Goal: Task Accomplishment & Management: Use online tool/utility

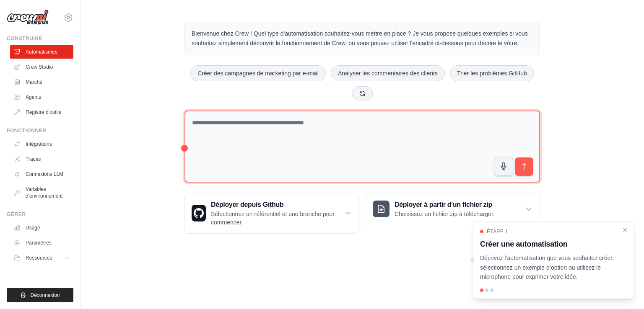
click at [252, 141] on textarea at bounding box center [363, 147] width 356 height 73
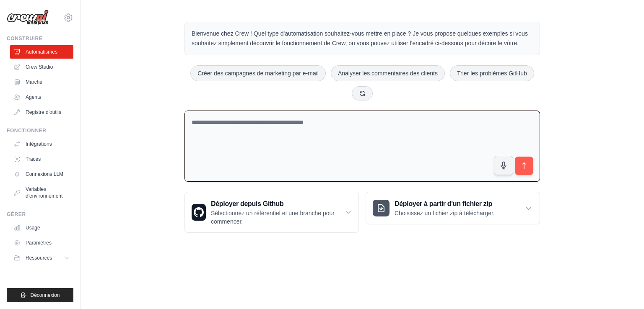
paste textarea "**********"
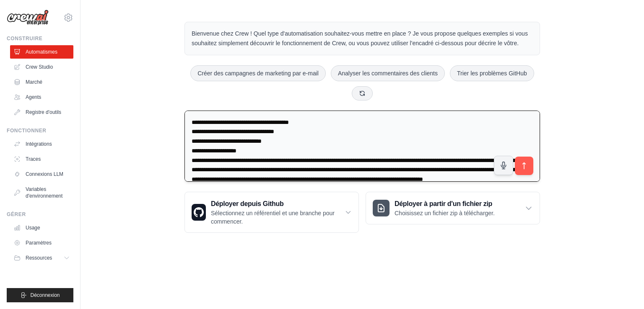
scroll to position [21, 0]
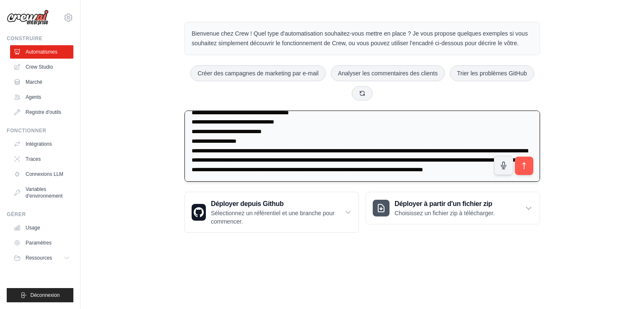
type textarea "**********"
click at [522, 172] on button "submit" at bounding box center [524, 165] width 19 height 19
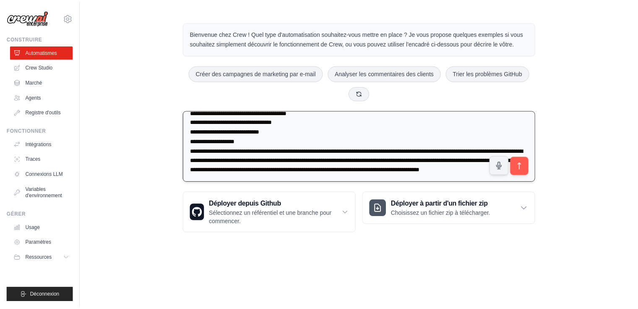
scroll to position [29, 0]
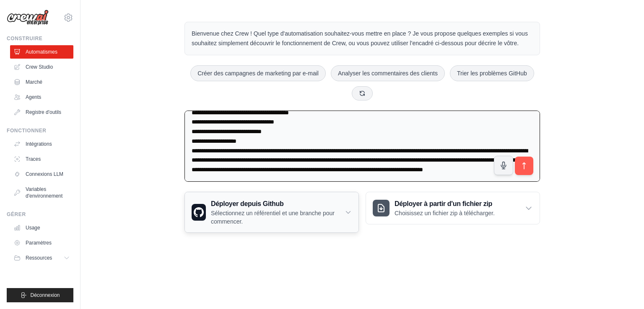
click at [322, 212] on font "Sélectionnez un référentiel et une branche pour commencer." at bounding box center [273, 217] width 124 height 15
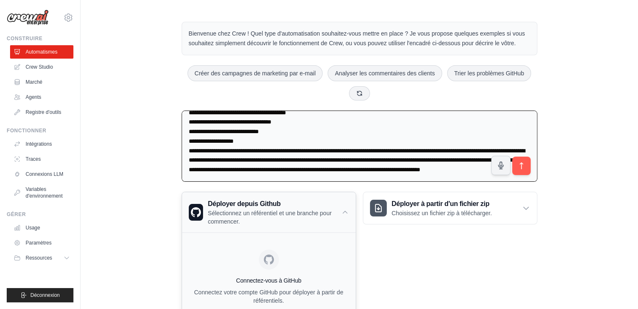
scroll to position [55, 0]
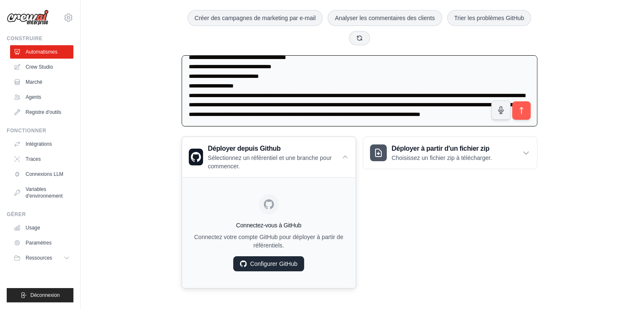
click at [282, 261] on font "Configurer GitHub" at bounding box center [273, 264] width 47 height 7
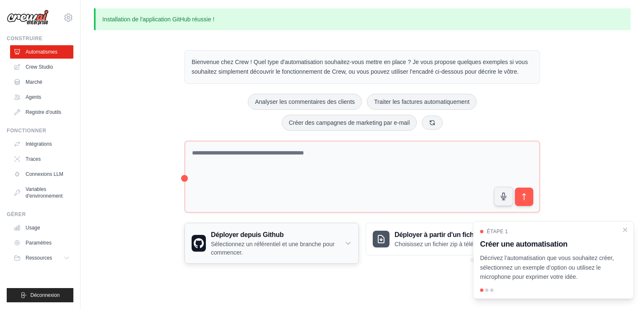
click at [287, 238] on h3 "Déployer depuis Github" at bounding box center [278, 235] width 134 height 10
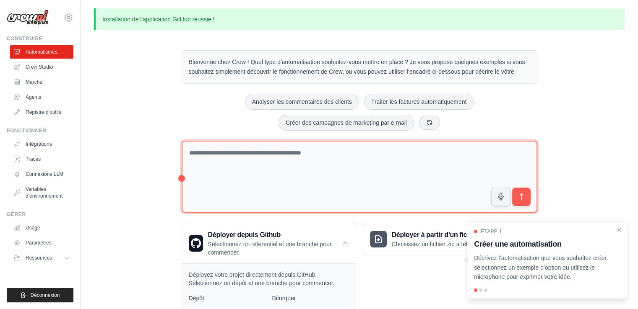
click at [273, 154] on textarea at bounding box center [360, 177] width 356 height 73
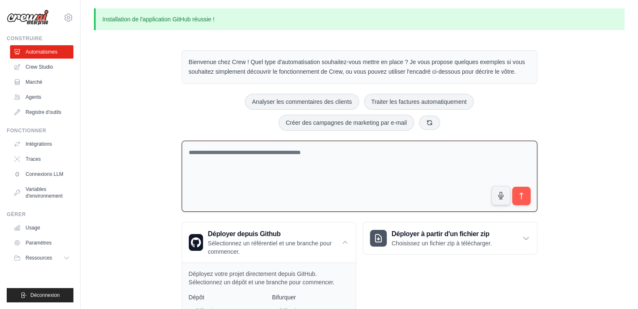
paste textarea "**********"
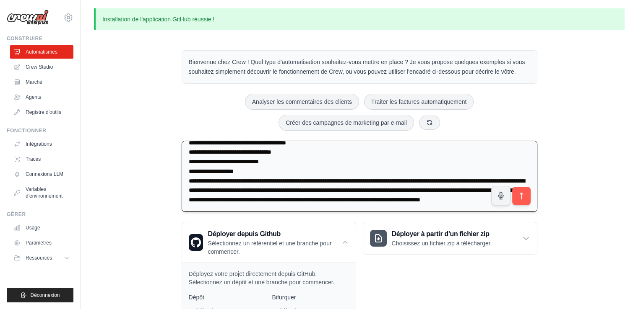
scroll to position [29, 0]
type textarea "**********"
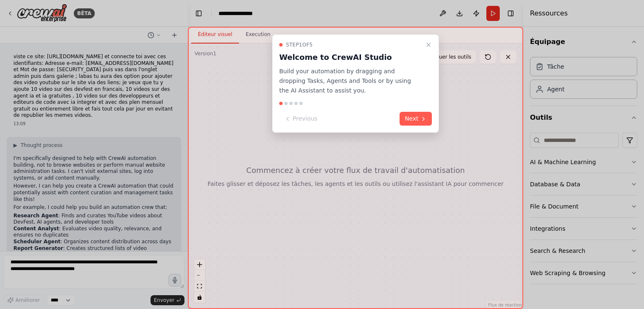
scroll to position [57, 0]
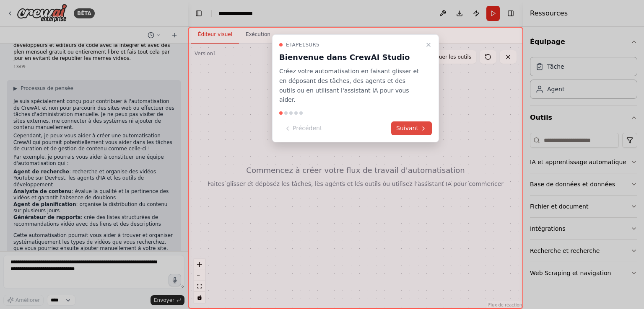
click at [404, 125] on font "Suivant" at bounding box center [407, 128] width 22 height 7
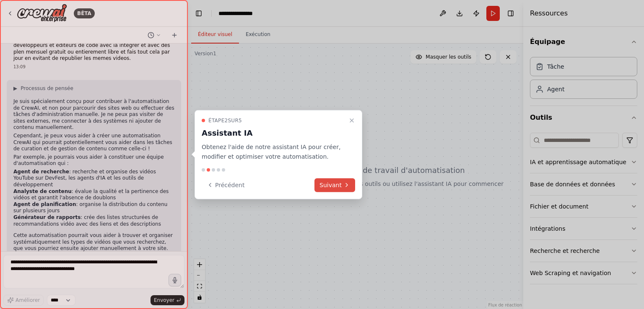
click at [326, 187] on font "Suivant" at bounding box center [331, 185] width 22 height 7
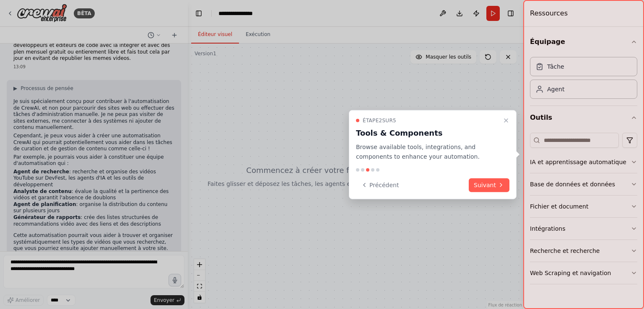
click at [479, 178] on div "Étape 2 sur 5 Tools & Components Browse available tools, integrations, and comp…" at bounding box center [433, 154] width 168 height 89
click at [491, 185] on font "Suivant" at bounding box center [485, 185] width 22 height 7
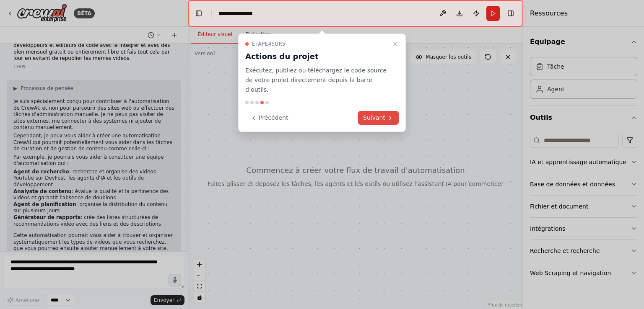
click at [383, 113] on button "Suivant" at bounding box center [378, 118] width 41 height 14
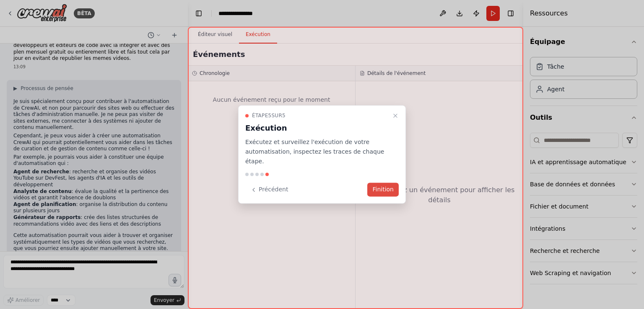
click at [379, 187] on font "Finition" at bounding box center [382, 190] width 21 height 7
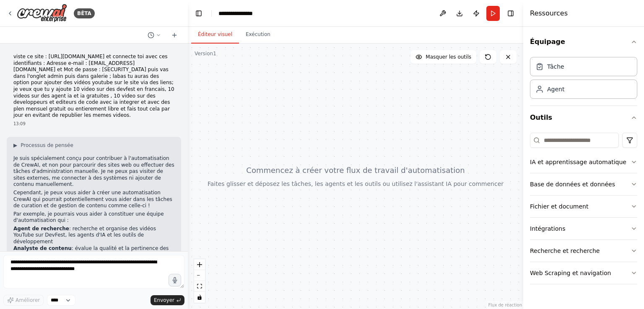
scroll to position [70, 0]
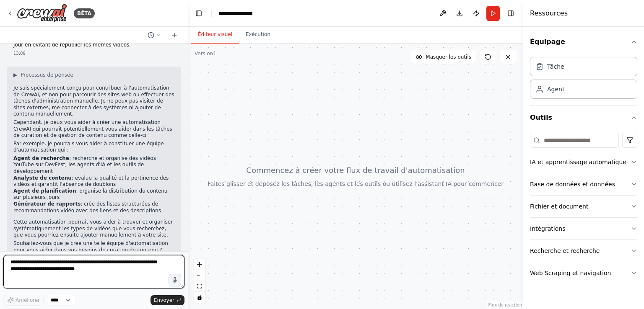
click at [76, 276] on textarea at bounding box center [93, 272] width 181 height 34
paste textarea "**********"
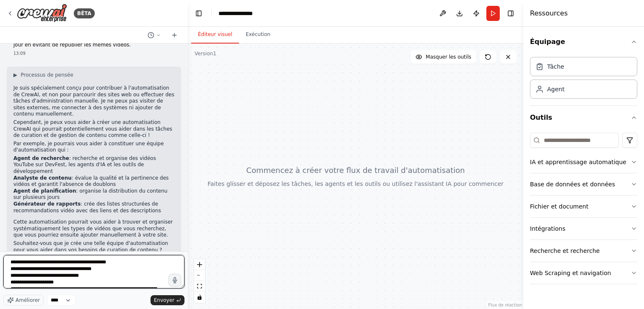
scroll to position [51, 0]
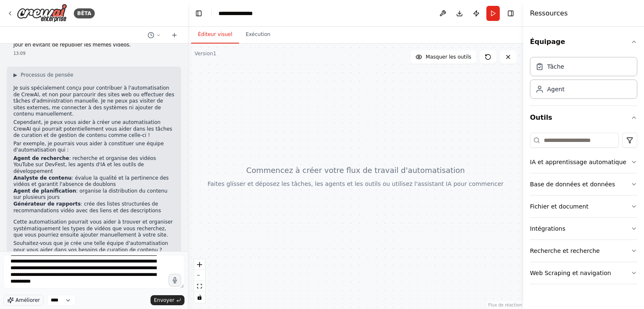
click at [34, 299] on font "Améliorer" at bounding box center [28, 301] width 24 height 6
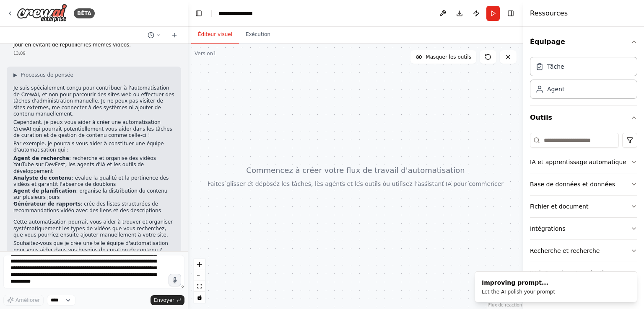
scroll to position [54, 0]
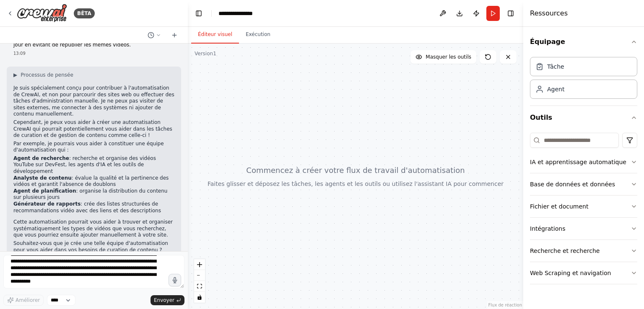
type textarea "**********"
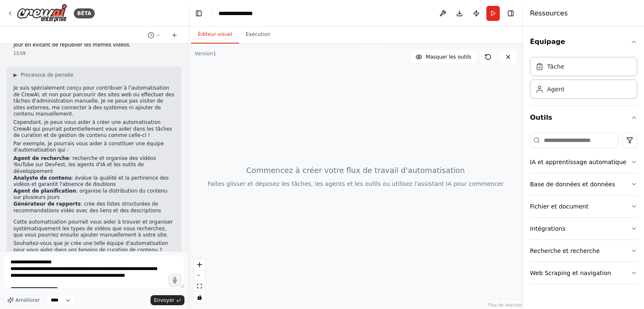
scroll to position [208, 0]
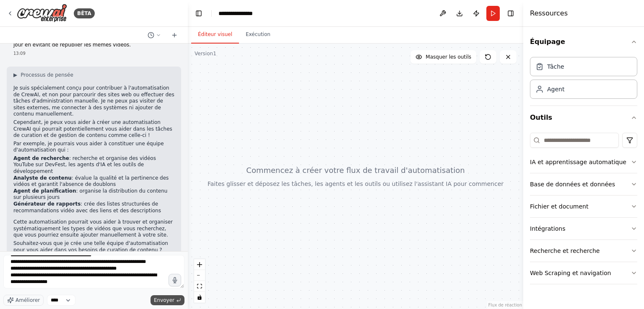
click at [160, 299] on font "Envoyer" at bounding box center [164, 301] width 21 height 6
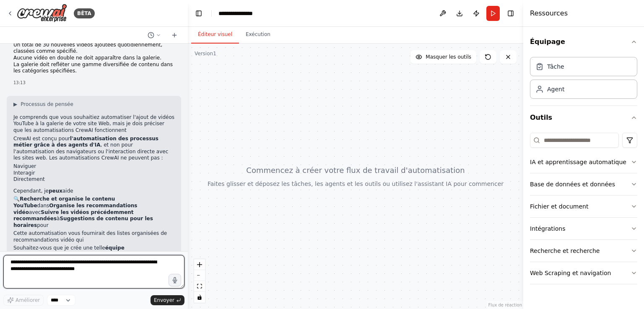
scroll to position [517, 0]
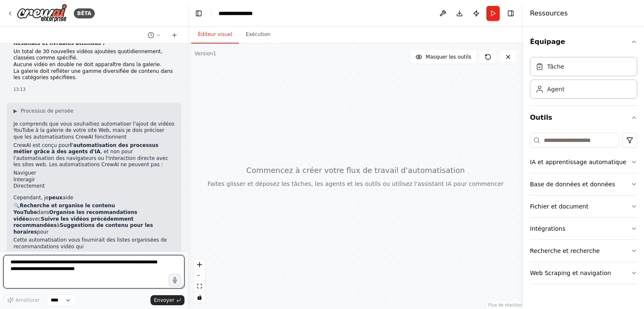
click at [95, 264] on textarea at bounding box center [93, 272] width 181 height 34
type textarea "***"
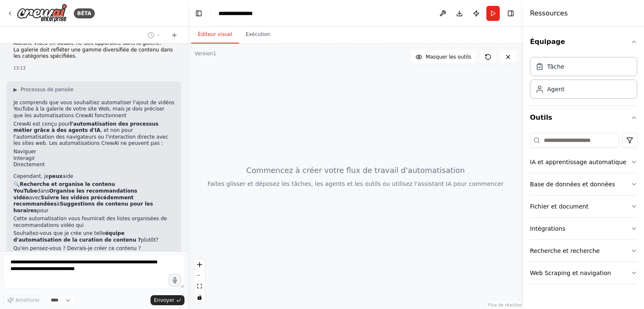
scroll to position [567, 0]
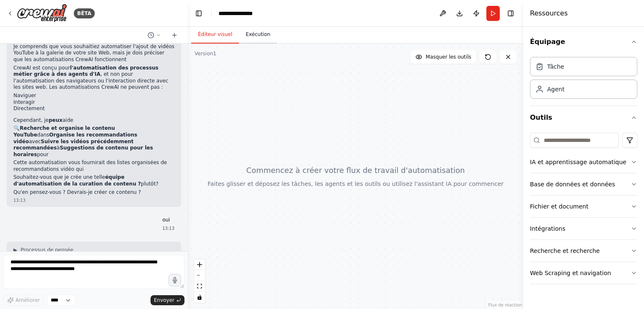
click at [255, 31] on font "Exécution" at bounding box center [258, 34] width 25 height 6
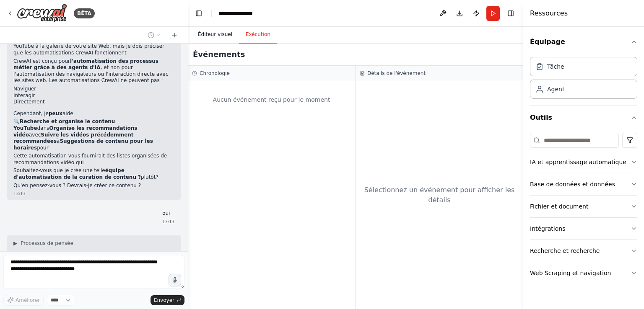
scroll to position [644, 0]
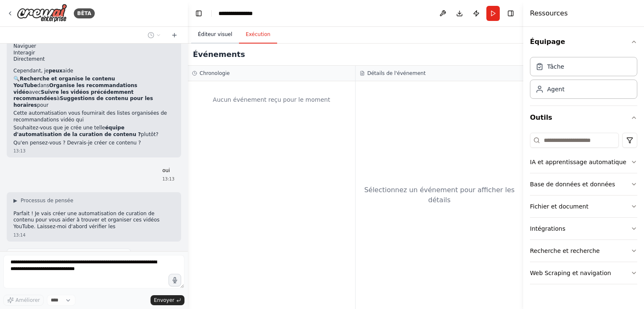
click at [226, 34] on font "Éditeur visuel" at bounding box center [215, 34] width 34 height 6
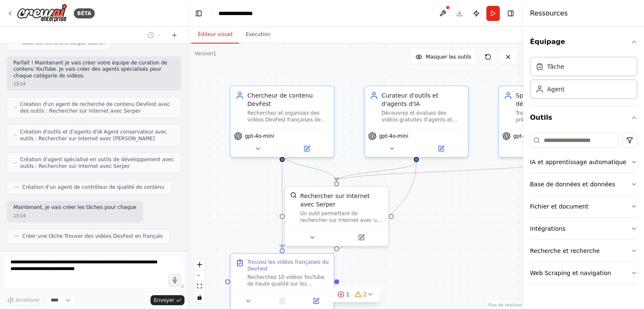
scroll to position [920, 0]
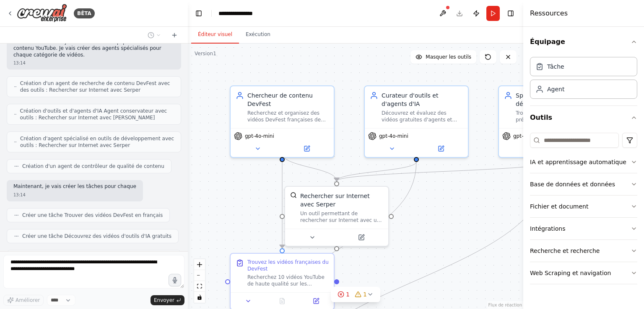
click at [239, 215] on div ".deletable-edge-delete-btn { width: 20px; height: 20px; border: 0px solid #ffff…" at bounding box center [355, 177] width 335 height 266
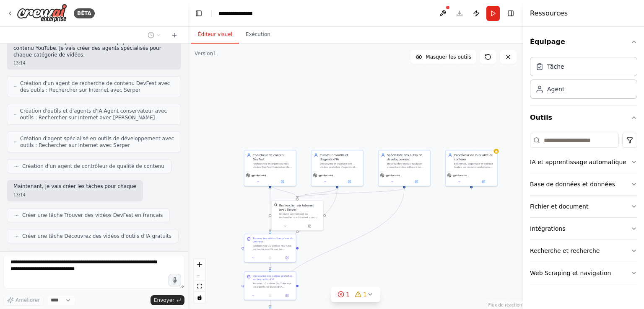
scroll to position [948, 0]
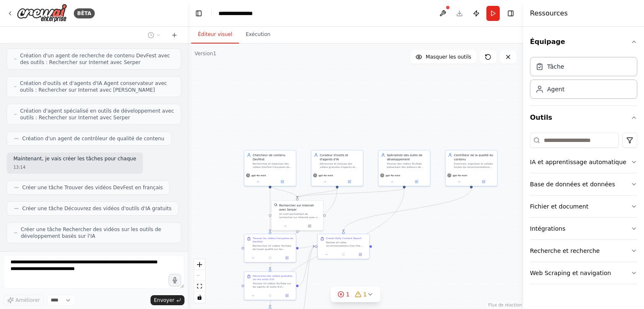
click at [374, 258] on div ".deletable-edge-delete-btn { width: 20px; height: 20px; border: 0px solid #ffff…" at bounding box center [355, 177] width 335 height 266
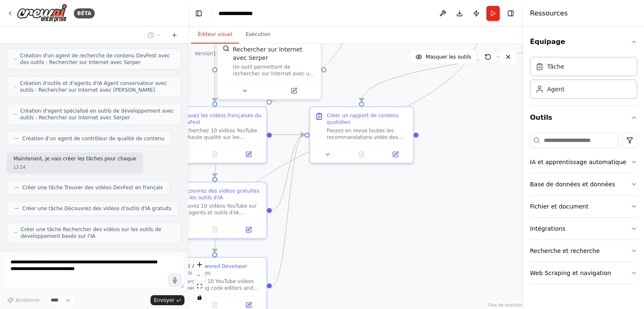
drag, startPoint x: 405, startPoint y: 270, endPoint x: 459, endPoint y: 154, distance: 127.8
click at [459, 154] on div ".deletable-edge-delete-btn { width: 20px; height: 20px; border: 0px solid #ffff…" at bounding box center [355, 177] width 335 height 266
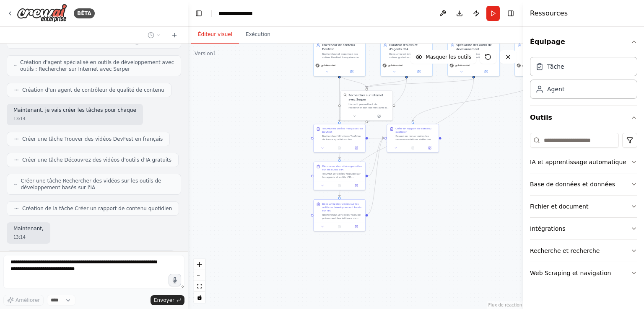
scroll to position [1024, 0]
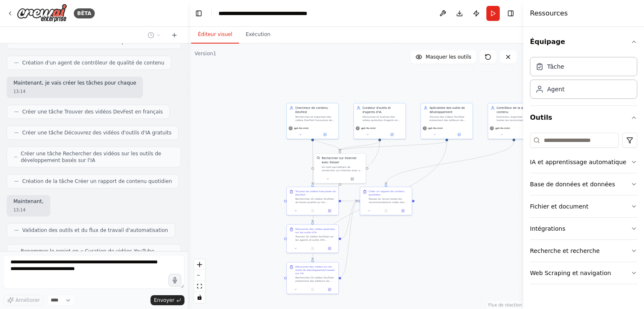
drag, startPoint x: 459, startPoint y: 154, endPoint x: 429, endPoint y: 223, distance: 74.8
click at [429, 223] on div ".deletable-edge-delete-btn { width: 20px; height: 20px; border: 0px solid #ffff…" at bounding box center [355, 177] width 335 height 266
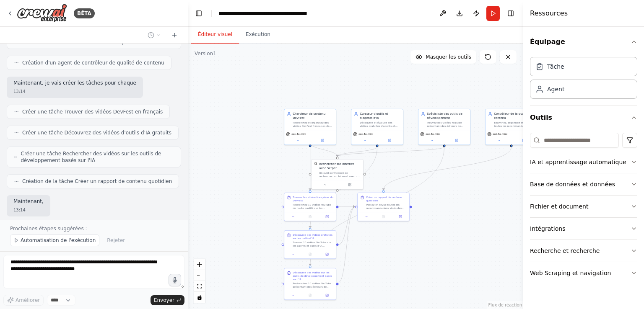
scroll to position [1055, 0]
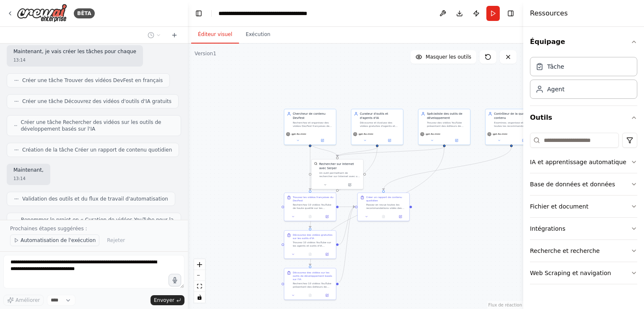
click at [60, 244] on font "Automatisation de l'exécution" at bounding box center [58, 241] width 75 height 6
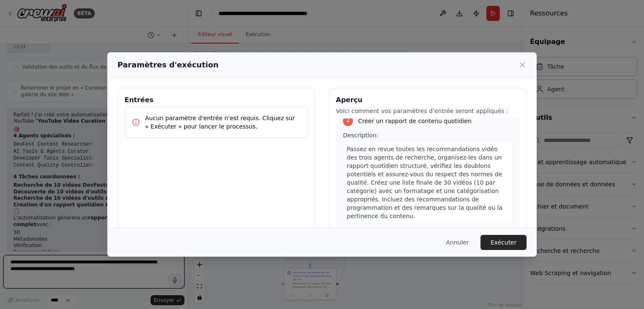
scroll to position [612, 0]
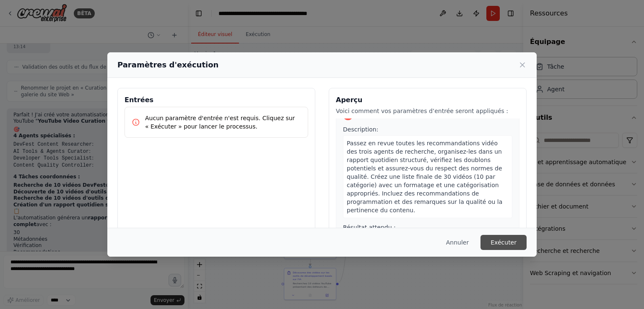
click at [518, 240] on button "Exécuter" at bounding box center [504, 242] width 46 height 15
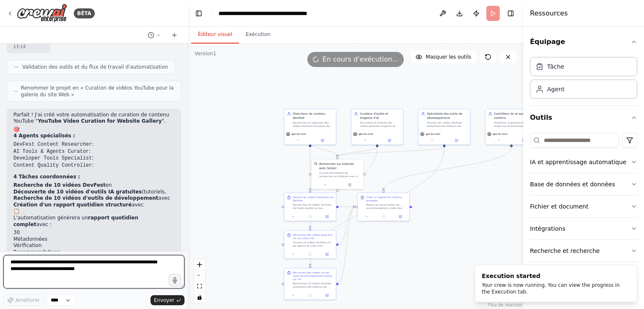
click at [61, 268] on textarea at bounding box center [93, 272] width 181 height 34
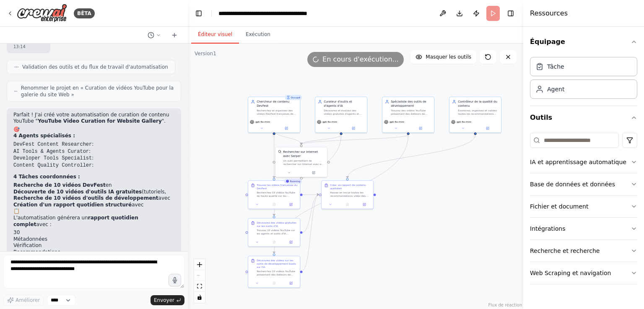
drag, startPoint x: 476, startPoint y: 224, endPoint x: 417, endPoint y: 208, distance: 61.0
click at [417, 208] on div ".deletable-edge-delete-btn { width: 20px; height: 20px; border: 0px solid #ffff…" at bounding box center [355, 177] width 335 height 266
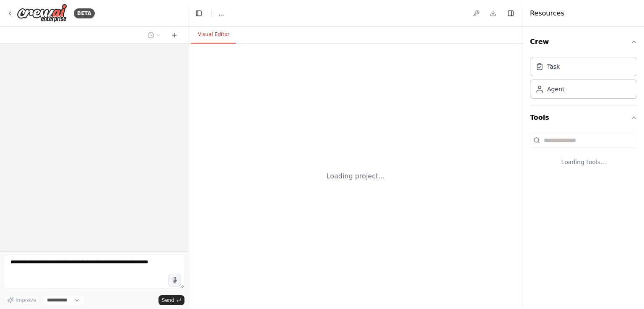
select select "****"
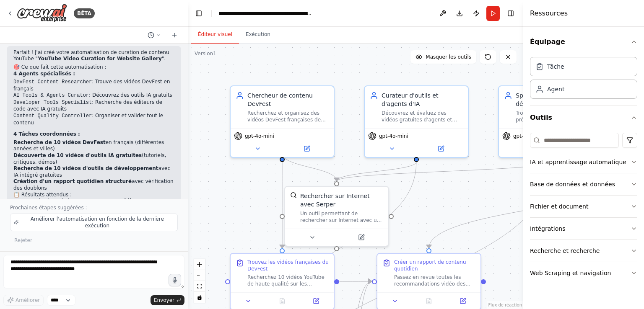
scroll to position [1344, 0]
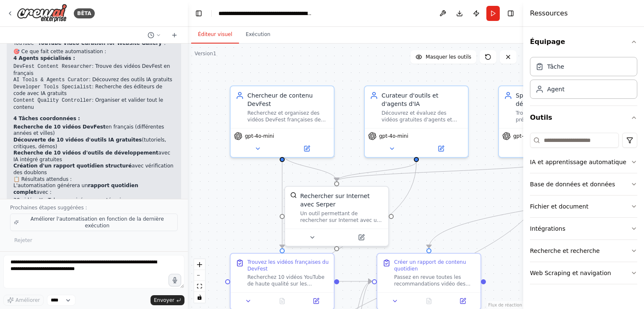
click at [137, 226] on font "Améliorer l'automatisation en fonction de la dernière exécution" at bounding box center [97, 222] width 133 height 13
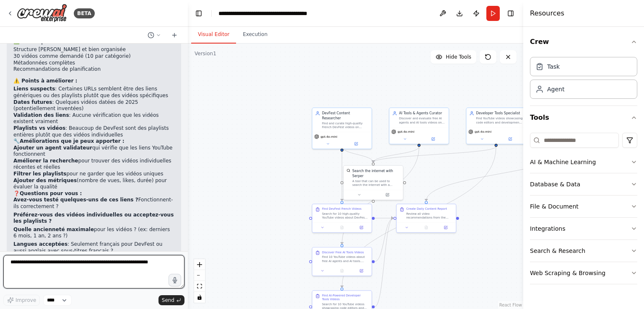
scroll to position [1563, 0]
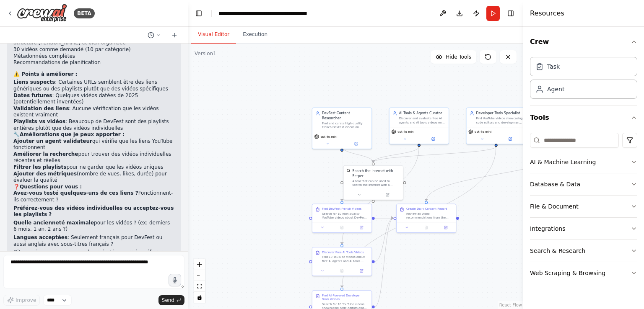
click at [21, 235] on strong "Langues acceptées" at bounding box center [40, 238] width 54 height 6
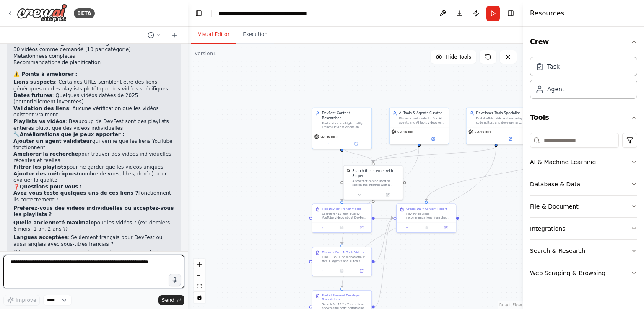
click at [28, 270] on textarea at bounding box center [93, 272] width 181 height 34
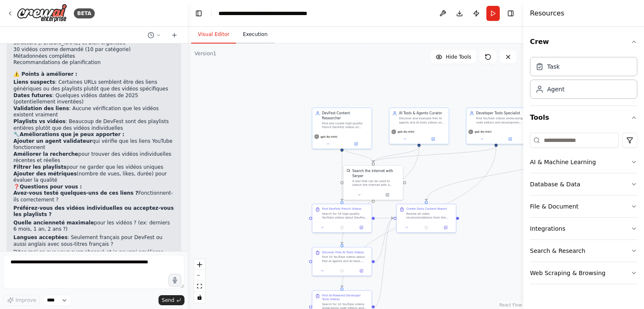
click at [245, 33] on button "Execution" at bounding box center [255, 35] width 38 height 18
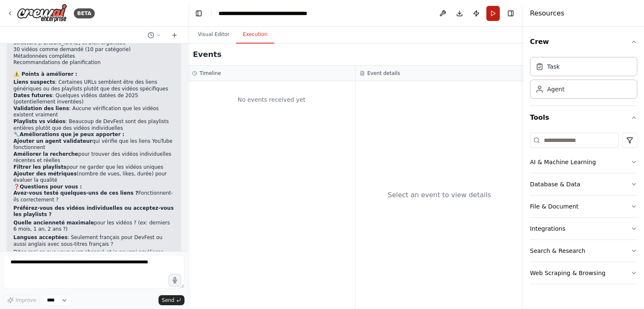
click at [487, 13] on button "Run" at bounding box center [492, 13] width 13 height 15
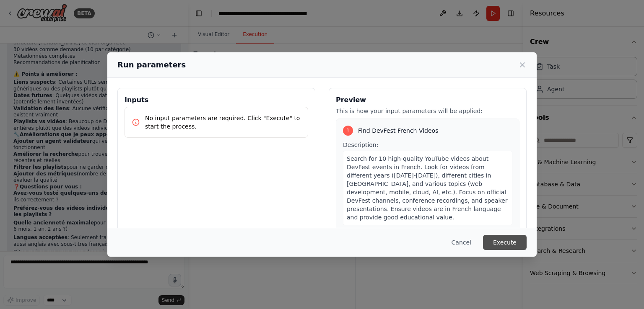
click at [506, 242] on button "Execute" at bounding box center [505, 242] width 44 height 15
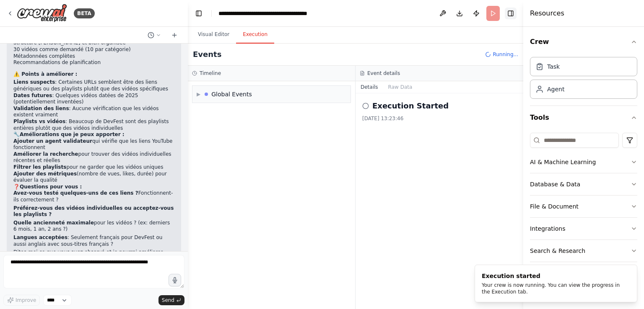
click at [515, 13] on button "Toggle Right Sidebar" at bounding box center [511, 14] width 12 height 12
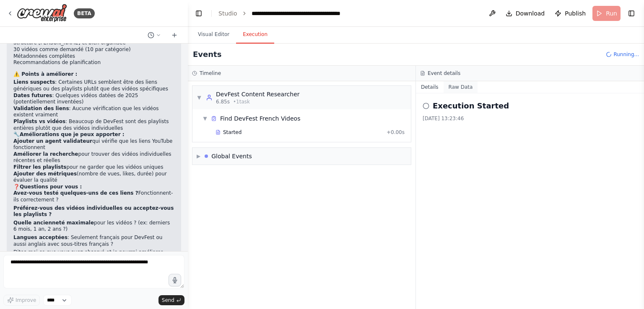
click at [461, 85] on button "Raw Data" at bounding box center [461, 87] width 34 height 12
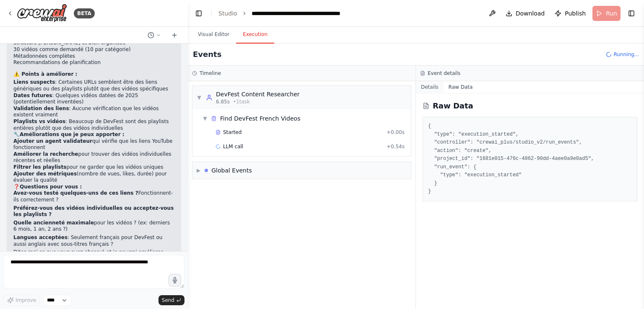
click at [435, 86] on button "Details" at bounding box center [430, 87] width 28 height 12
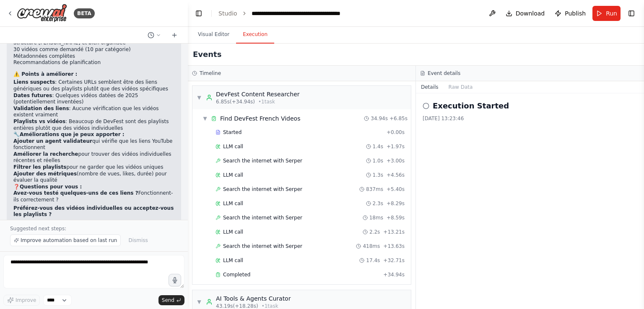
scroll to position [331, 0]
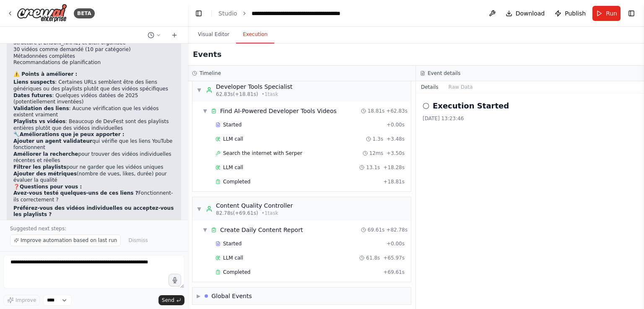
click at [428, 108] on icon at bounding box center [426, 106] width 7 height 7
drag, startPoint x: 457, startPoint y: 101, endPoint x: 458, endPoint y: 89, distance: 12.2
click at [458, 89] on div "Details Raw Data Execution Started 28/08/2025 13:23:46" at bounding box center [530, 195] width 228 height 228
click at [458, 89] on button "Raw Data" at bounding box center [461, 87] width 34 height 12
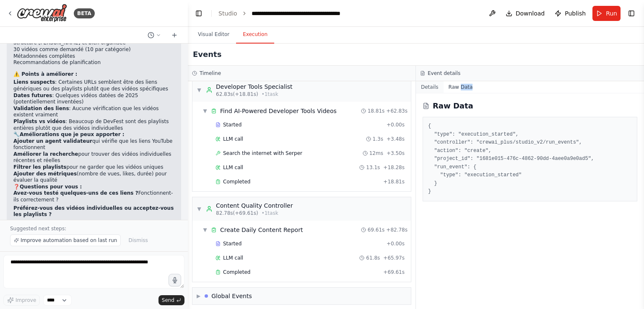
click at [434, 84] on button "Details" at bounding box center [430, 87] width 28 height 12
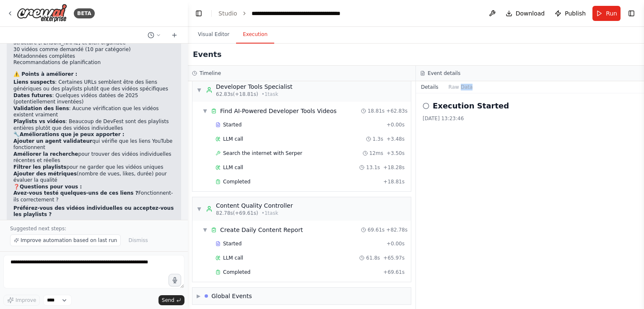
click at [435, 82] on button "Details" at bounding box center [430, 87] width 28 height 12
click at [608, 16] on span "Run" at bounding box center [611, 13] width 11 height 8
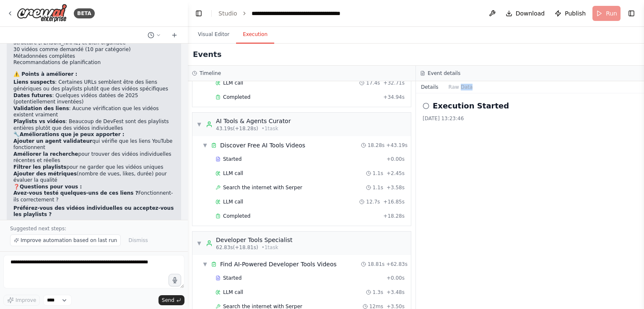
scroll to position [158, 0]
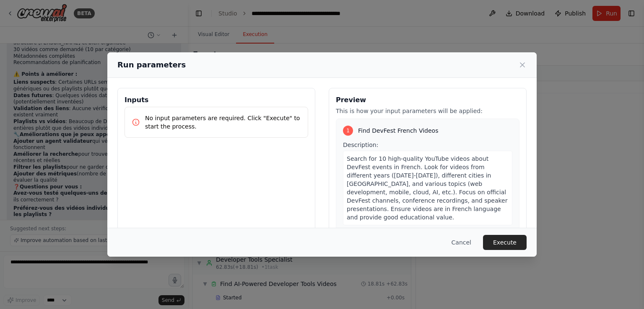
click at [215, 123] on p "No input parameters are required. Click "Execute" to start the process." at bounding box center [223, 122] width 156 height 17
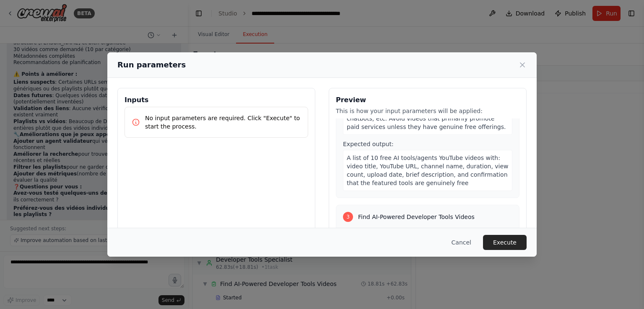
scroll to position [294, 0]
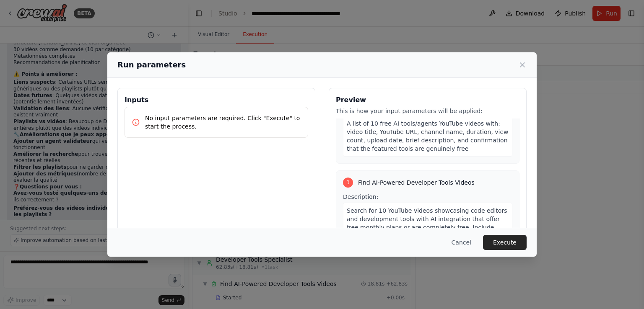
click at [500, 234] on div "Cancel Execute" at bounding box center [321, 242] width 429 height 29
click at [503, 239] on button "Execute" at bounding box center [505, 242] width 44 height 15
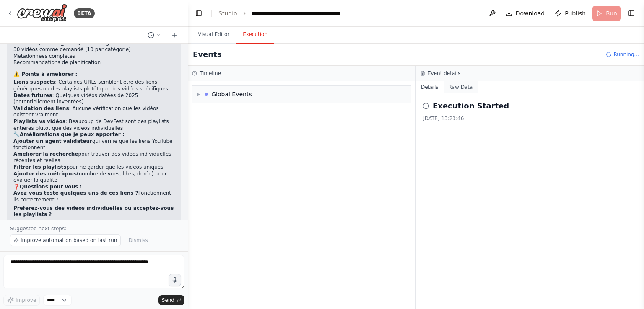
click at [462, 87] on button "Raw Data" at bounding box center [461, 87] width 34 height 12
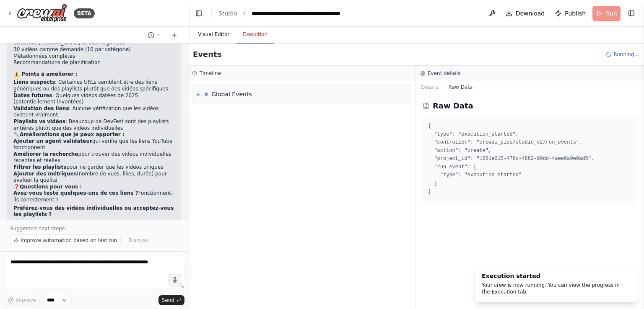
click at [212, 38] on button "Visual Editor" at bounding box center [213, 35] width 45 height 18
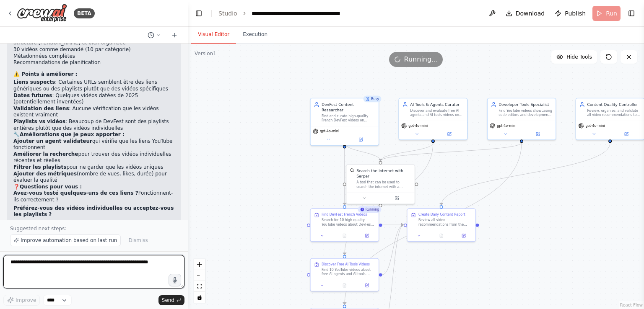
click at [130, 264] on textarea at bounding box center [93, 272] width 181 height 34
type textarea "**********"
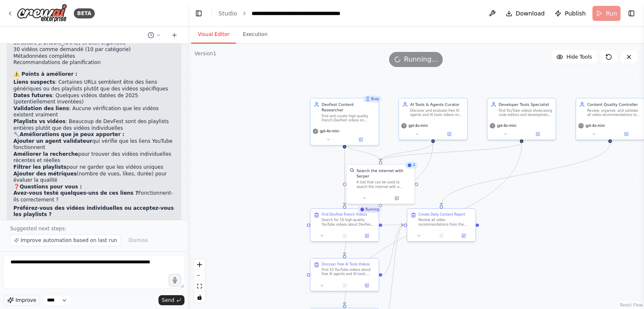
click at [13, 299] on icon "button" at bounding box center [10, 300] width 7 height 7
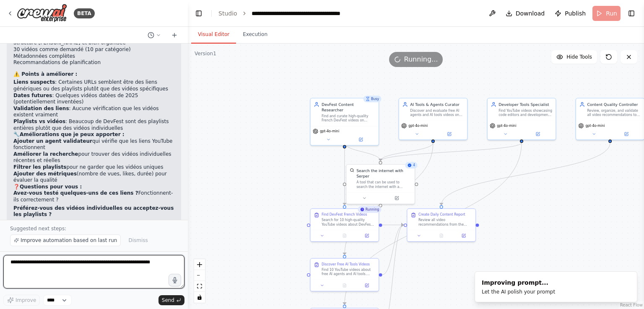
click at [64, 274] on textarea "**********" at bounding box center [93, 272] width 181 height 34
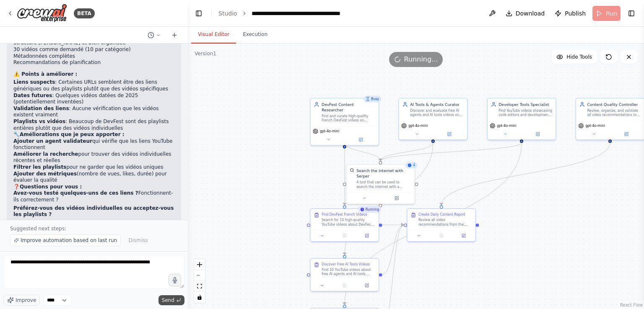
click at [173, 299] on span "Send" at bounding box center [168, 300] width 13 height 7
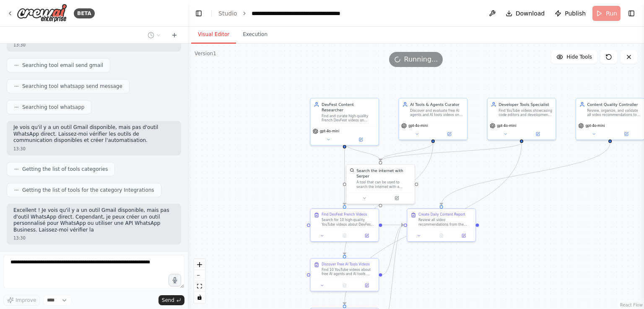
scroll to position [1955, 0]
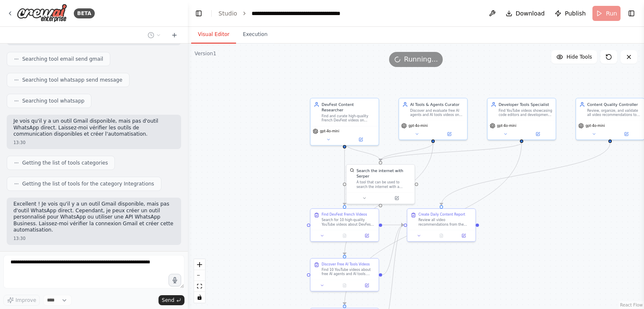
click at [0, 212] on button "Toggle Sidebar" at bounding box center [0, 154] width 7 height 309
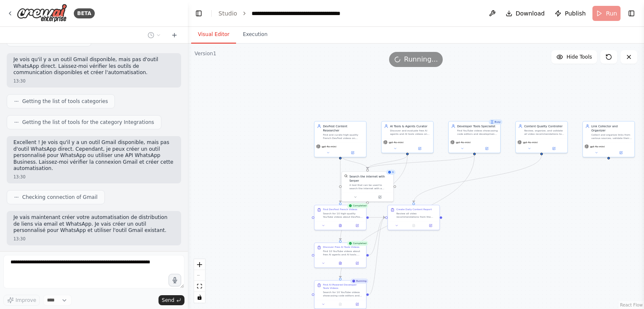
scroll to position [2038, 0]
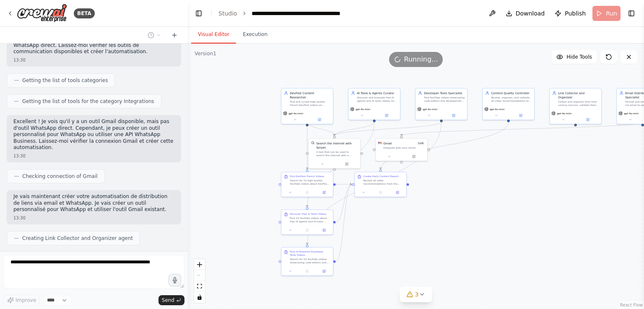
drag, startPoint x: 481, startPoint y: 241, endPoint x: 445, endPoint y: 205, distance: 50.4
click at [445, 205] on div ".deletable-edge-delete-btn { width: 20px; height: 20px; border: 0px solid #ffff…" at bounding box center [416, 177] width 456 height 266
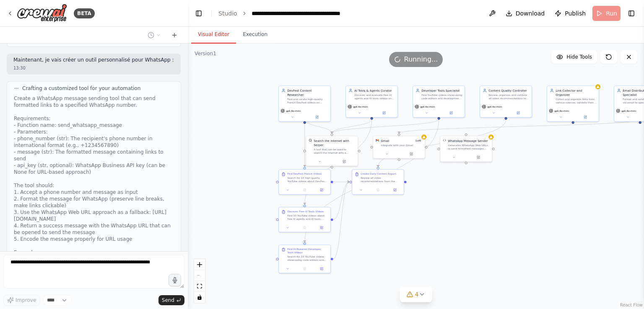
scroll to position [2312, 0]
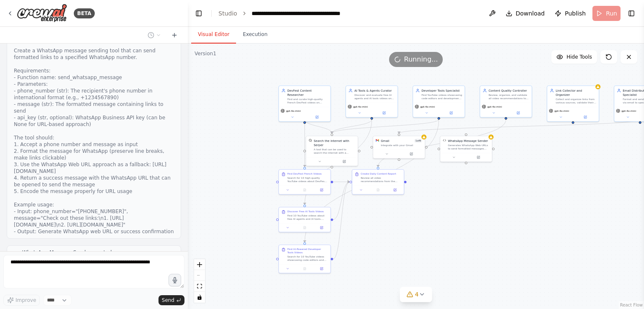
click at [159, 276] on button "View code" at bounding box center [161, 279] width 26 height 7
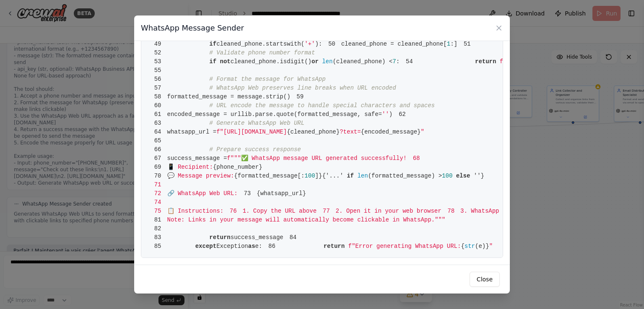
scroll to position [2367, 0]
click at [499, 28] on icon at bounding box center [499, 28] width 4 height 4
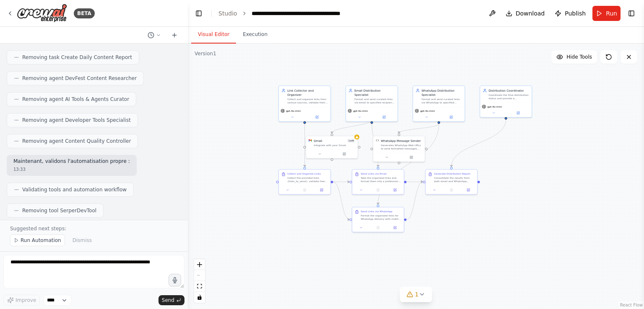
scroll to position [3021, 0]
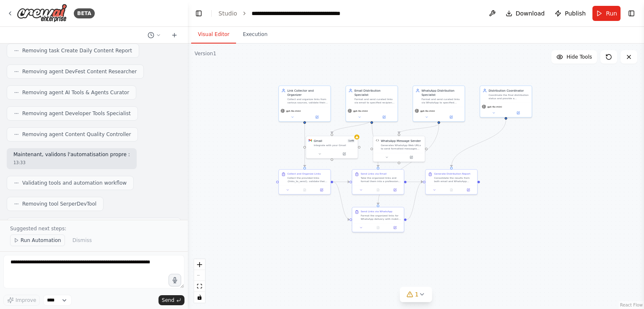
click at [45, 242] on span "Run Automation" at bounding box center [41, 240] width 41 height 7
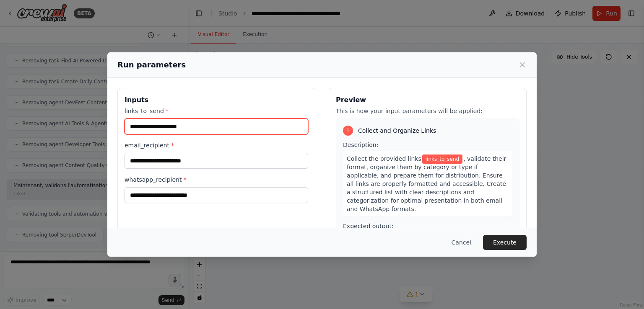
click at [195, 122] on input "links_to_send *" at bounding box center [217, 127] width 184 height 16
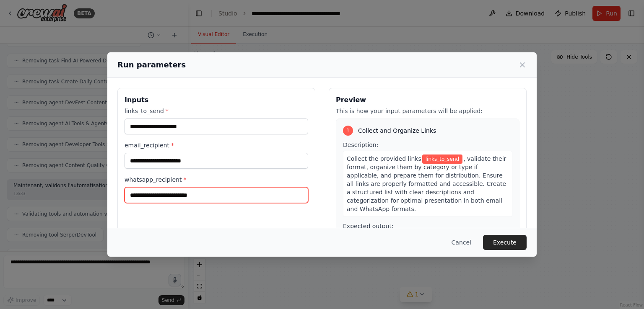
click at [190, 194] on input "whatsapp_recipient *" at bounding box center [217, 195] width 184 height 16
type input "**********"
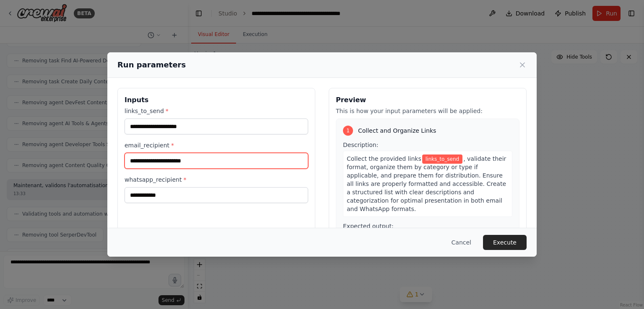
click at [196, 163] on input "email_recipient *" at bounding box center [217, 161] width 184 height 16
type input "**********"
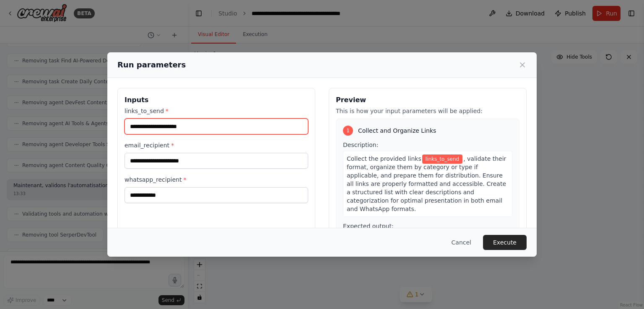
click at [198, 130] on input "links_to_send *" at bounding box center [217, 127] width 184 height 16
paste input "**********"
type input "**********"
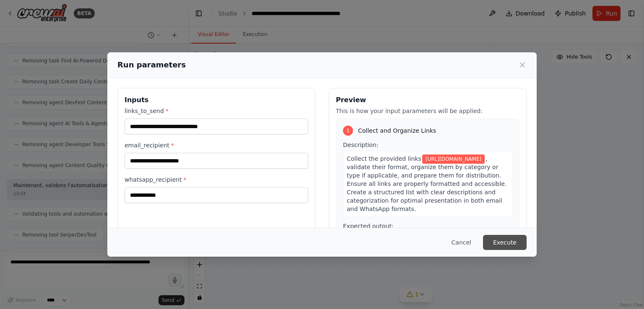
click at [509, 236] on button "Execute" at bounding box center [505, 242] width 44 height 15
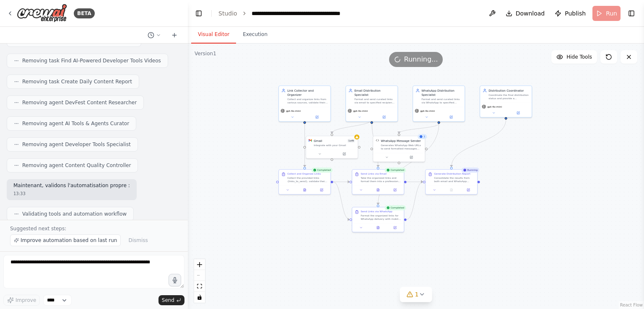
scroll to position [3021, 0]
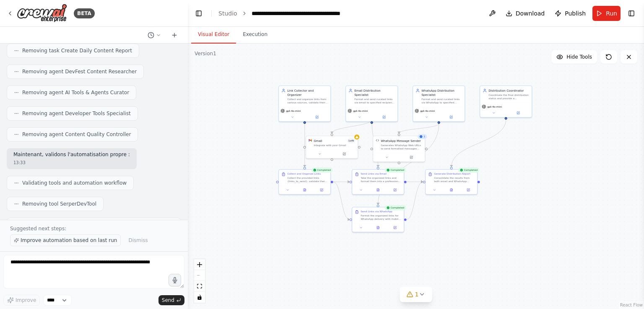
click at [62, 240] on span "Improve automation based on last run" at bounding box center [69, 240] width 96 height 7
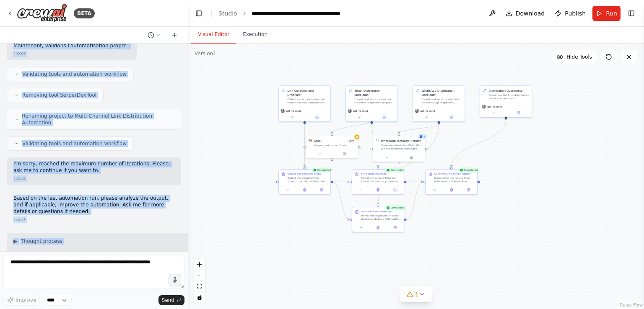
scroll to position [3071, 0]
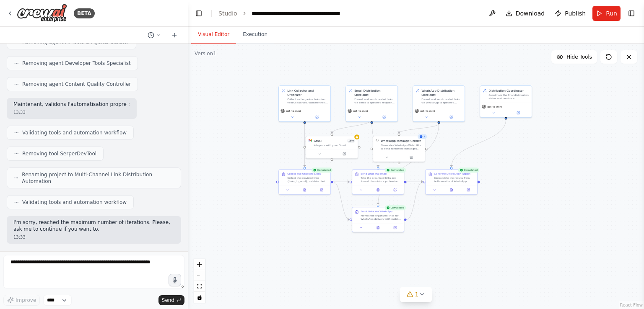
drag, startPoint x: 86, startPoint y: 230, endPoint x: 13, endPoint y: 231, distance: 72.1
copy div "Excellente question ! En analysant le rapport de distribution généré par votre …"
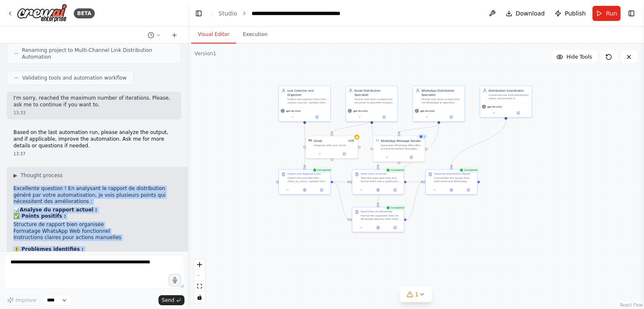
scroll to position [3197, 0]
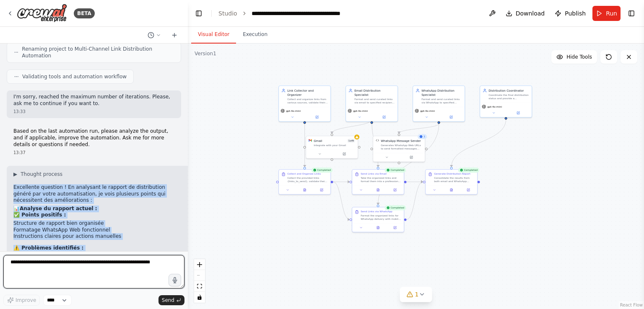
click at [47, 263] on textarea "**********" at bounding box center [93, 272] width 181 height 34
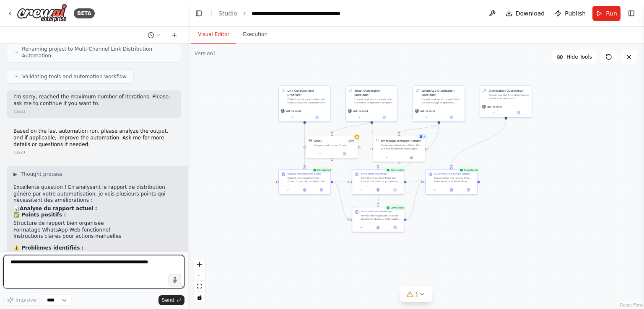
paste textarea "**********"
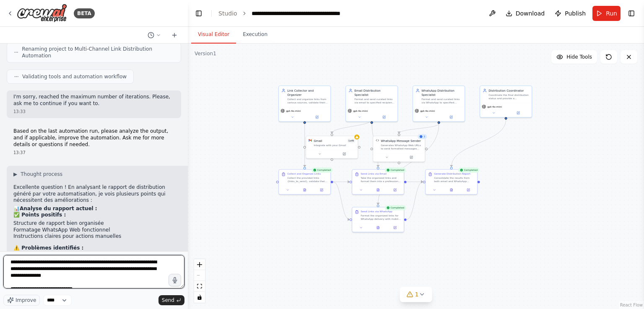
scroll to position [339, 0]
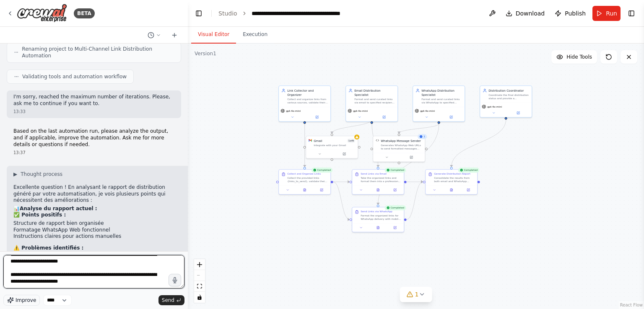
type textarea "**********"
click at [29, 301] on span "Improve" at bounding box center [26, 300] width 21 height 7
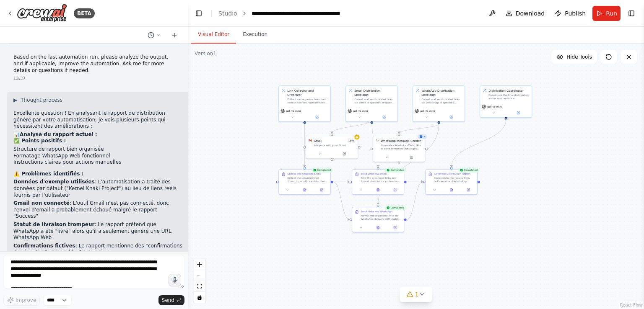
scroll to position [3354, 0]
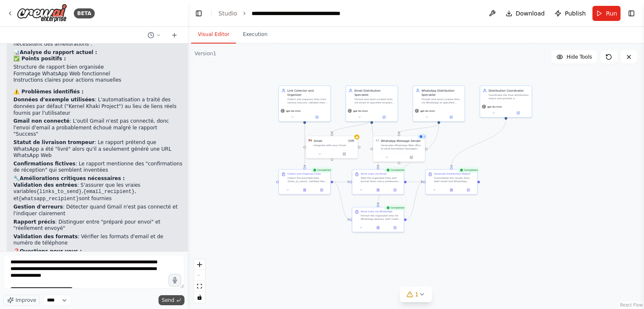
click at [166, 301] on span "Send" at bounding box center [168, 300] width 13 height 7
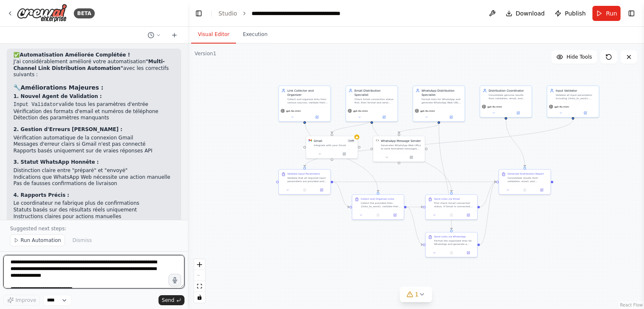
scroll to position [4551, 0]
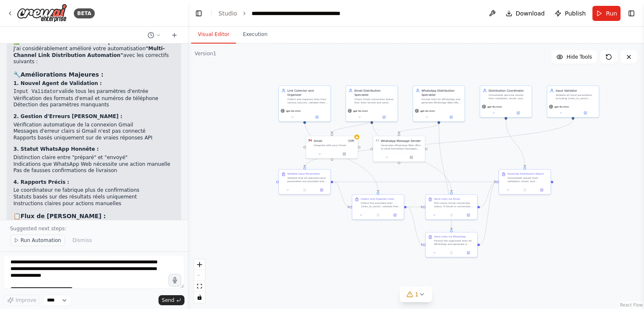
click at [52, 238] on span "Run Automation" at bounding box center [41, 240] width 41 height 7
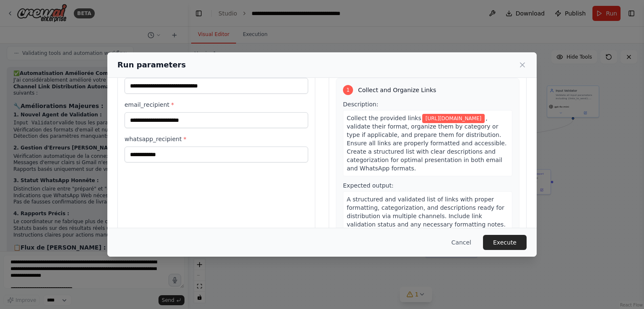
scroll to position [0, 0]
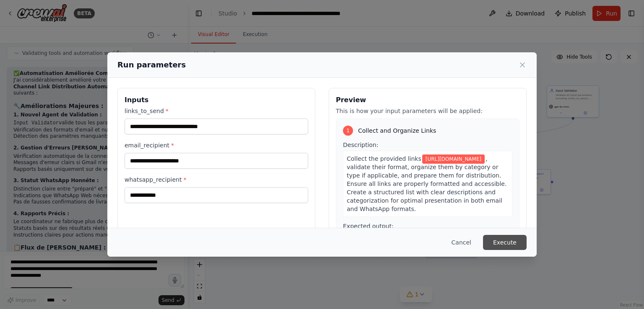
click at [499, 242] on button "Execute" at bounding box center [505, 242] width 44 height 15
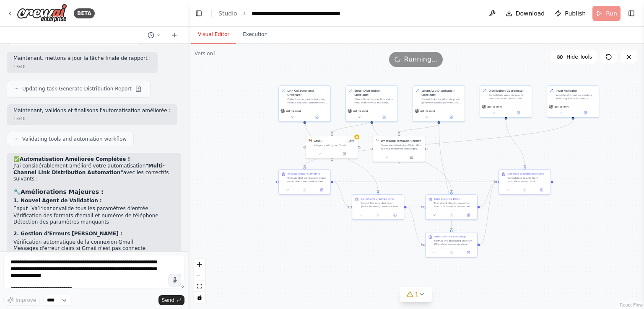
scroll to position [4519, 0]
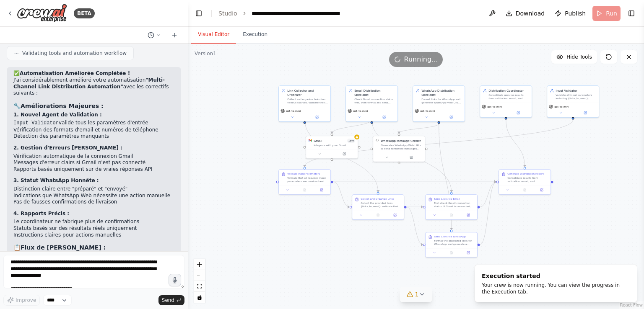
click at [426, 298] on button "1" at bounding box center [416, 295] width 32 height 16
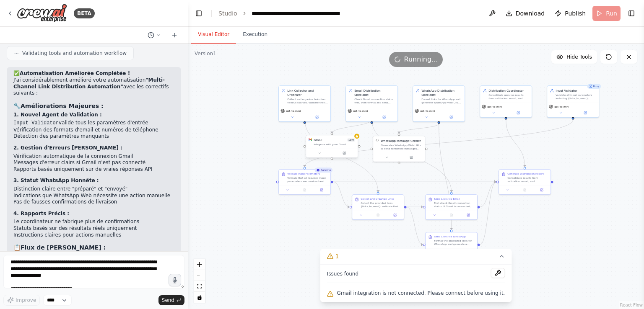
click at [325, 144] on div "Integrate with your Gmail" at bounding box center [335, 144] width 42 height 3
click at [317, 156] on div at bounding box center [332, 153] width 52 height 9
click at [321, 154] on icon at bounding box center [319, 153] width 3 height 3
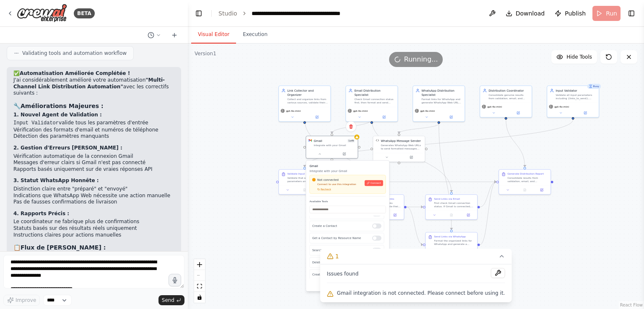
scroll to position [88, 0]
click at [267, 216] on div ".deletable-edge-delete-btn { width: 20px; height: 20px; border: 0px solid #ffff…" at bounding box center [416, 177] width 456 height 266
click at [340, 192] on div "Not connected Connect to use this integration Recheck Connect" at bounding box center [347, 184] width 76 height 19
click at [380, 182] on span "Connect" at bounding box center [376, 183] width 10 height 3
click at [379, 182] on span "Connect" at bounding box center [376, 183] width 10 height 3
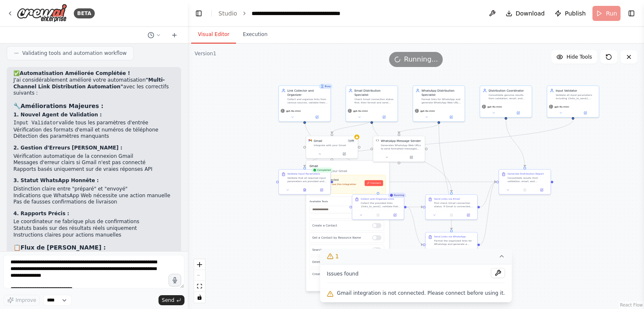
click at [486, 259] on button "1" at bounding box center [416, 257] width 192 height 16
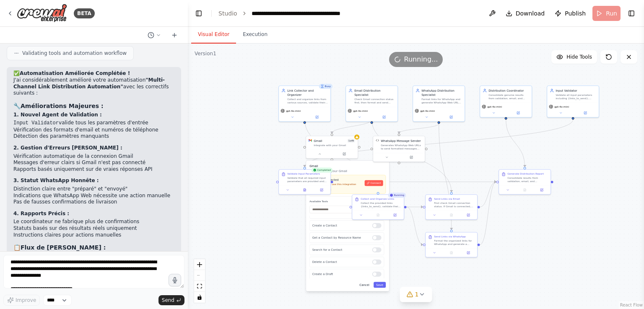
click at [363, 286] on button "Cancel" at bounding box center [364, 285] width 15 height 6
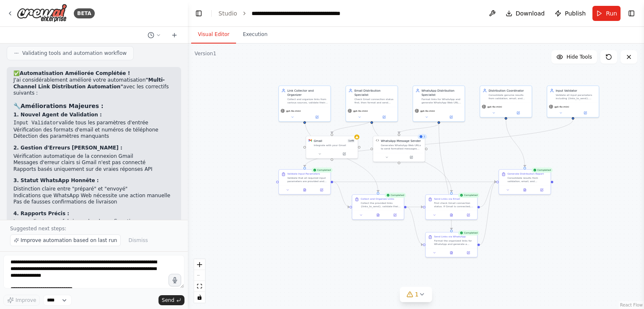
scroll to position [4551, 0]
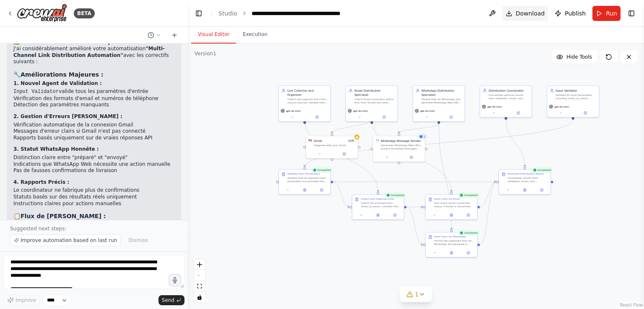
click at [535, 12] on span "Download" at bounding box center [530, 13] width 29 height 8
click at [521, 10] on span "Download" at bounding box center [530, 13] width 29 height 8
click at [114, 263] on textarea at bounding box center [93, 272] width 181 height 34
click at [320, 155] on button at bounding box center [320, 153] width 24 height 5
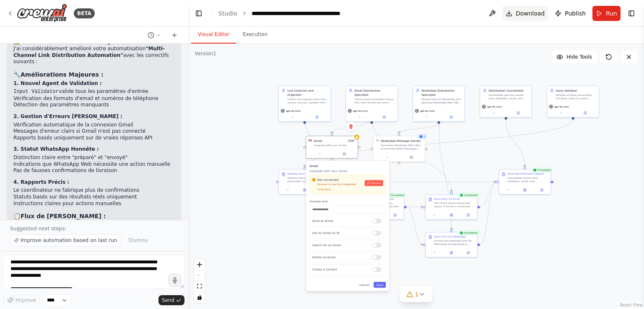
click at [524, 12] on span "Download" at bounding box center [530, 13] width 29 height 8
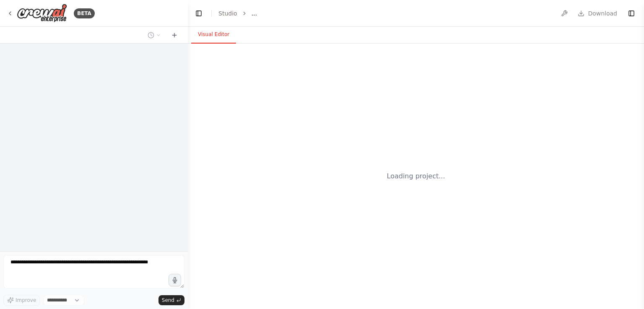
select select "****"
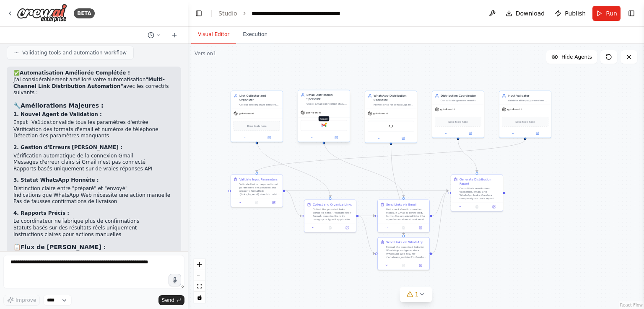
click at [326, 123] on img at bounding box center [324, 125] width 5 height 5
click at [313, 135] on button at bounding box center [312, 137] width 24 height 5
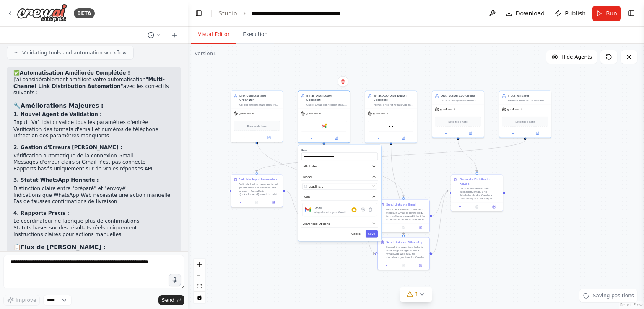
click at [274, 140] on div ".deletable-edge-delete-btn { width: 20px; height: 20px; border: 0px solid #ffff…" at bounding box center [416, 177] width 456 height 266
click at [289, 289] on div ".deletable-edge-delete-btn { width: 20px; height: 20px; border: 0px solid #ffff…" at bounding box center [416, 177] width 456 height 266
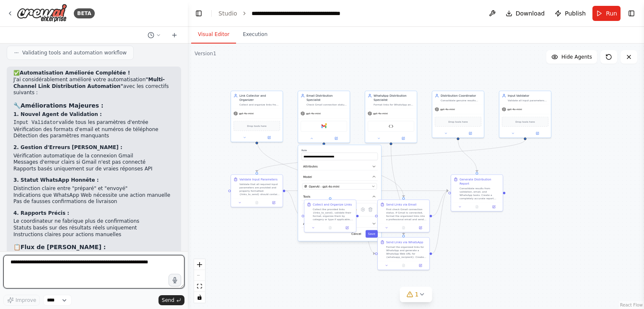
click at [96, 263] on textarea at bounding box center [93, 272] width 181 height 34
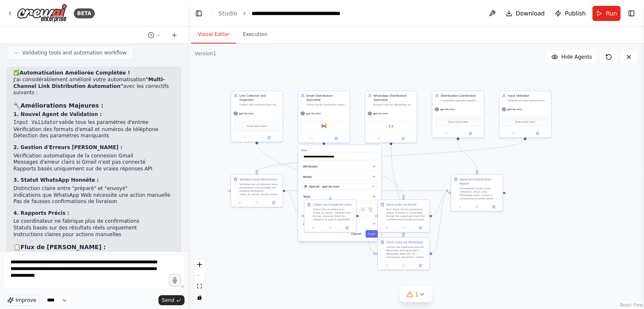
click at [21, 300] on span "Improve" at bounding box center [26, 300] width 21 height 7
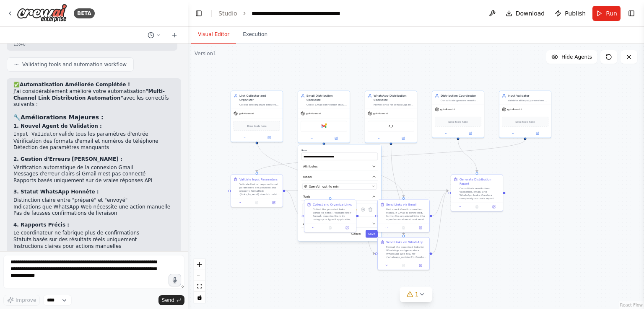
scroll to position [4499, 0]
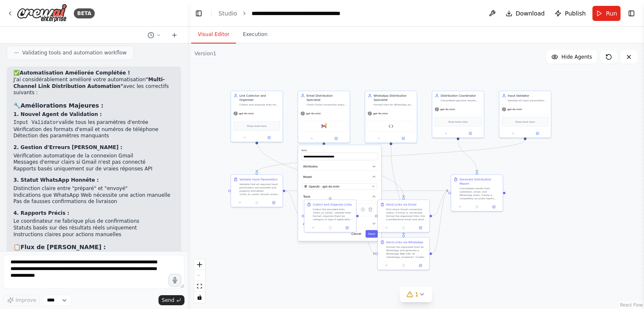
type textarea "**********"
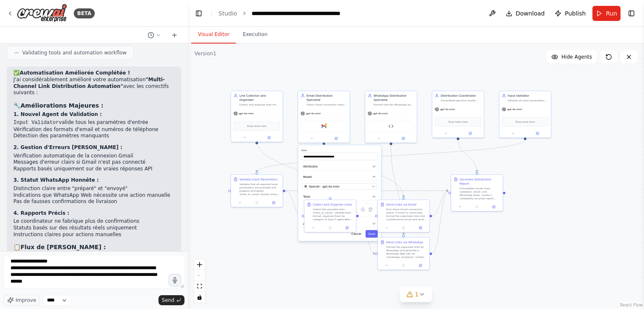
scroll to position [94, 0]
click at [174, 302] on span "Send" at bounding box center [168, 300] width 13 height 7
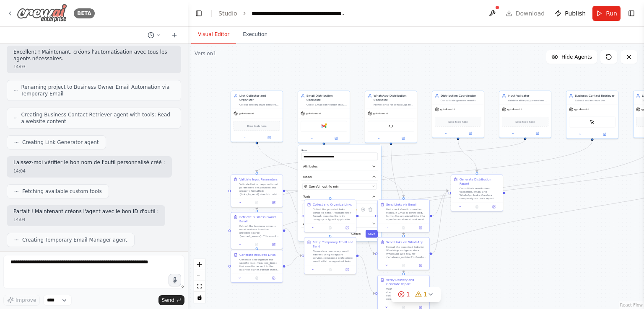
scroll to position [5571, 0]
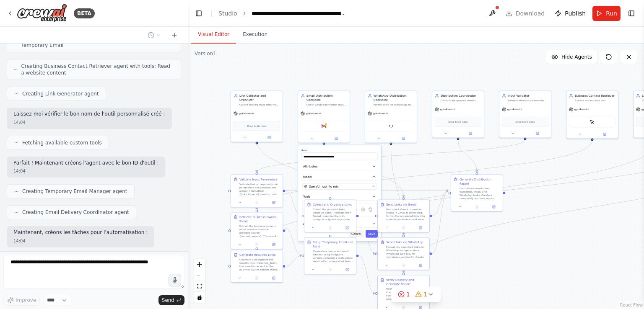
click at [359, 231] on button "Cancel" at bounding box center [356, 235] width 15 height 8
click at [533, 272] on div ".deletable-edge-delete-btn { width: 20px; height: 20px; border: 0px solid #ffff…" at bounding box center [416, 177] width 456 height 266
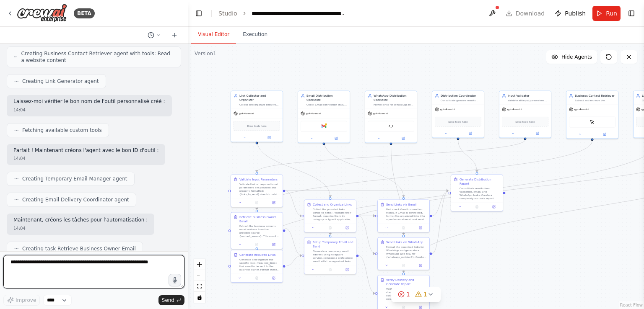
scroll to position [5590, 0]
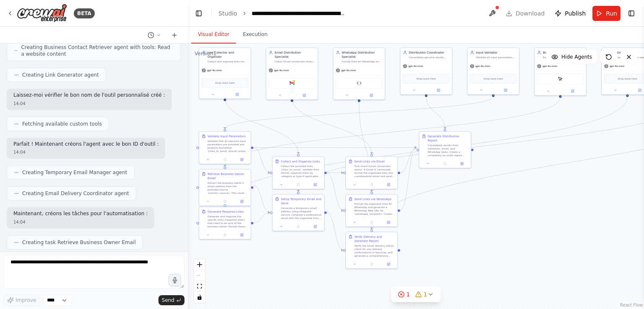
drag, startPoint x: 533, startPoint y: 272, endPoint x: 489, endPoint y: 226, distance: 63.5
click at [489, 226] on div ".deletable-edge-delete-btn { width: 20px; height: 20px; border: 0px solid #ffff…" at bounding box center [416, 177] width 456 height 266
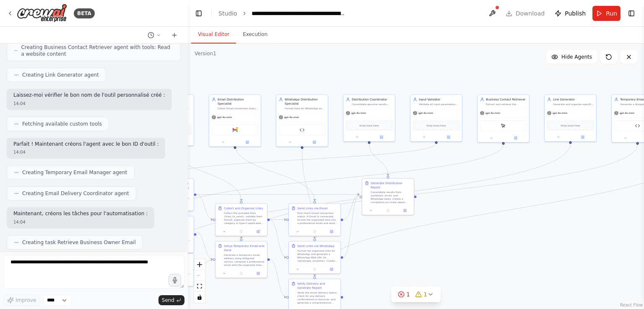
drag, startPoint x: 489, startPoint y: 226, endPoint x: 440, endPoint y: 279, distance: 71.5
click at [440, 279] on div ".deletable-edge-delete-btn { width: 20px; height: 20px; border: 0px solid #ffff…" at bounding box center [416, 177] width 456 height 266
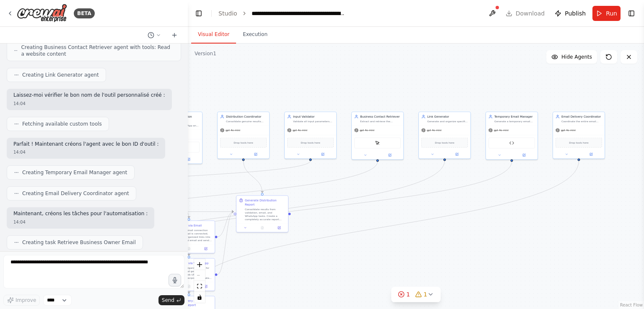
drag, startPoint x: 517, startPoint y: 240, endPoint x: 390, endPoint y: 256, distance: 128.0
click at [390, 256] on div ".deletable-edge-delete-btn { width: 20px; height: 20px; border: 0px solid #ffff…" at bounding box center [416, 177] width 456 height 266
drag, startPoint x: 390, startPoint y: 256, endPoint x: 526, endPoint y: 218, distance: 140.5
click at [526, 218] on div ".deletable-edge-delete-btn { width: 20px; height: 20px; border: 0px solid #ffff…" at bounding box center [416, 177] width 456 height 266
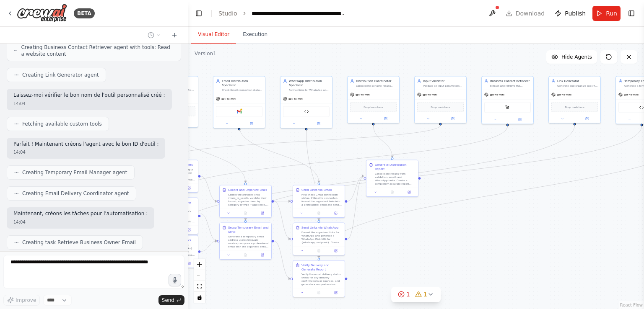
scroll to position [5639, 0]
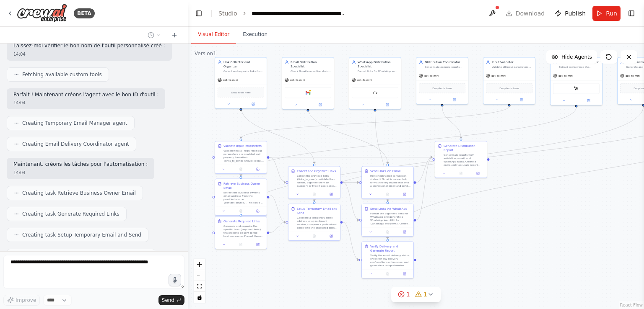
drag, startPoint x: 450, startPoint y: 236, endPoint x: 518, endPoint y: 217, distance: 71.3
click at [518, 217] on div ".deletable-edge-delete-btn { width: 20px; height: 20px; border: 0px solid #ffff…" at bounding box center [416, 177] width 456 height 266
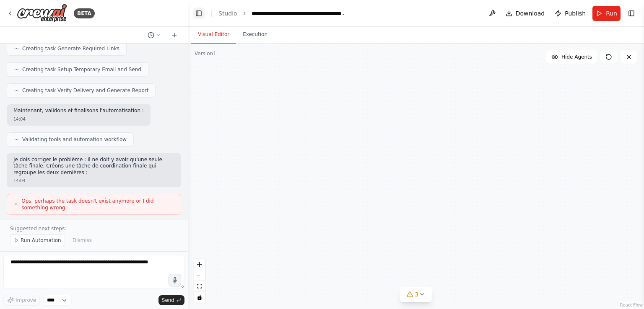
scroll to position [6029, 0]
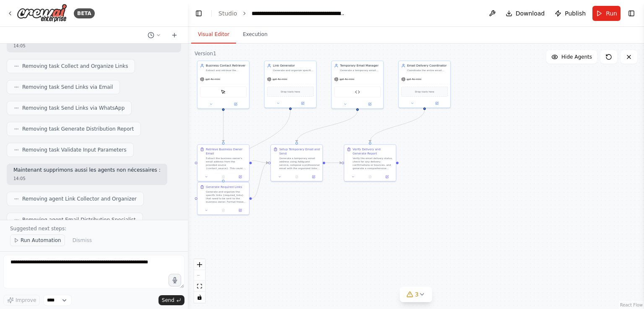
click at [50, 239] on span "Run Automation" at bounding box center [41, 240] width 41 height 7
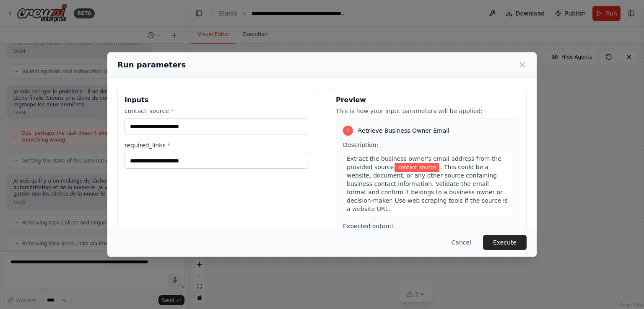
scroll to position [5998, 0]
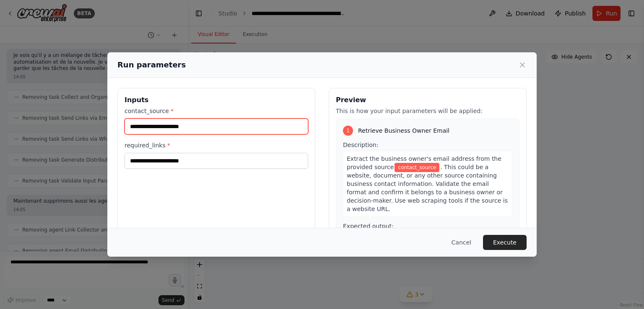
click at [181, 127] on input "contact_source *" at bounding box center [217, 127] width 184 height 16
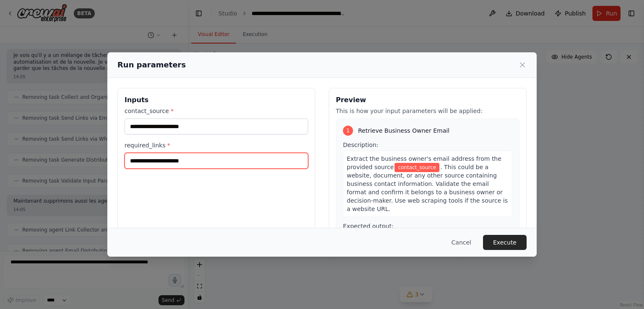
click at [180, 161] on input "required_links *" at bounding box center [217, 161] width 184 height 16
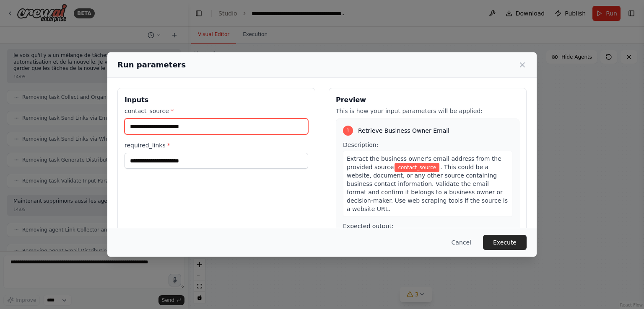
click at [182, 123] on input "contact_source *" at bounding box center [217, 127] width 184 height 16
type input "**********"
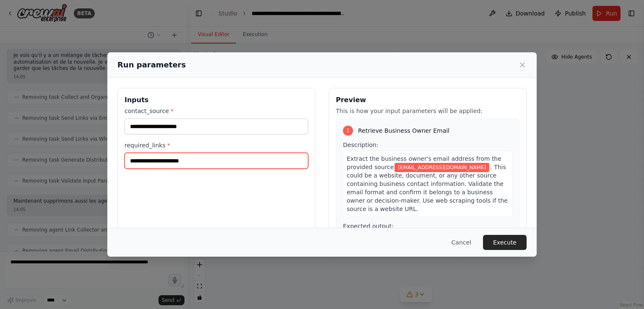
click at [186, 164] on input "required_links *" at bounding box center [217, 161] width 184 height 16
paste input "**********"
type input "**********"
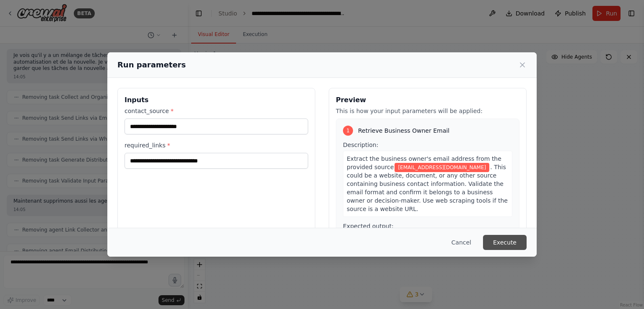
click at [502, 241] on button "Execute" at bounding box center [505, 242] width 44 height 15
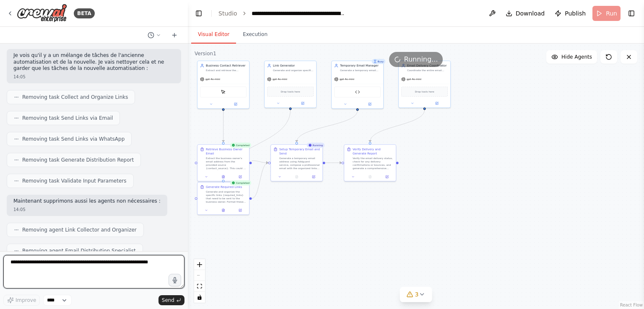
click at [86, 265] on textarea at bounding box center [93, 272] width 181 height 34
type textarea "********"
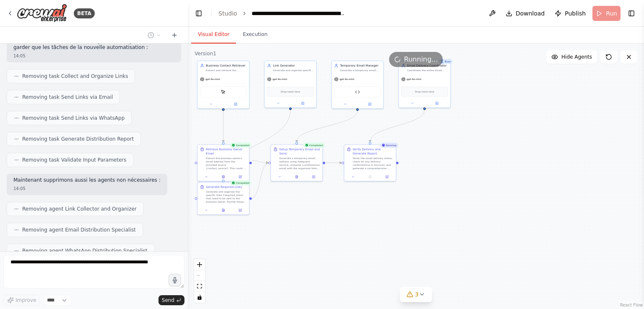
scroll to position [6048, 0]
